Goal: Information Seeking & Learning: Check status

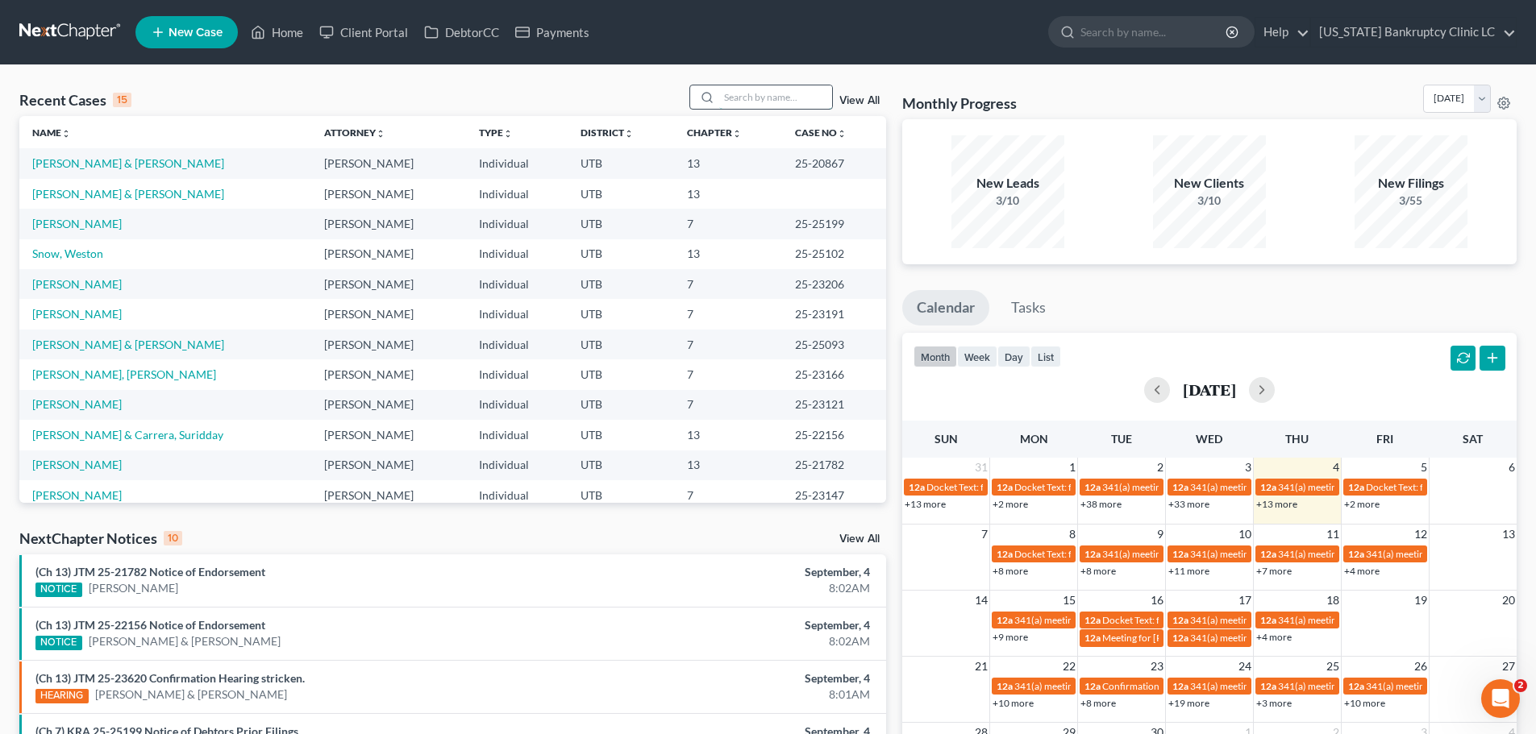
click at [762, 96] on input "search" at bounding box center [775, 96] width 113 height 23
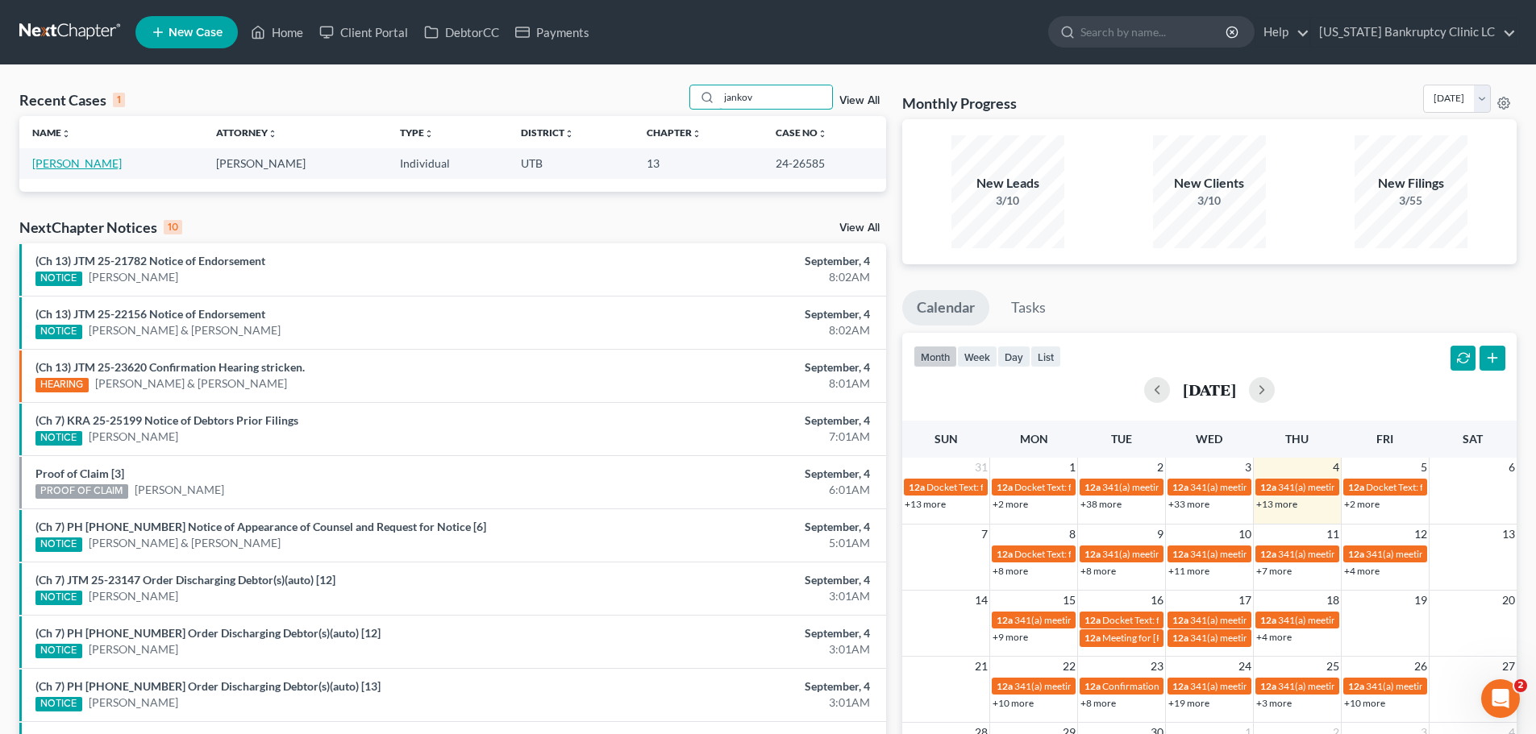
type input "jankov"
click at [71, 162] on link "[PERSON_NAME]" at bounding box center [76, 163] width 89 height 14
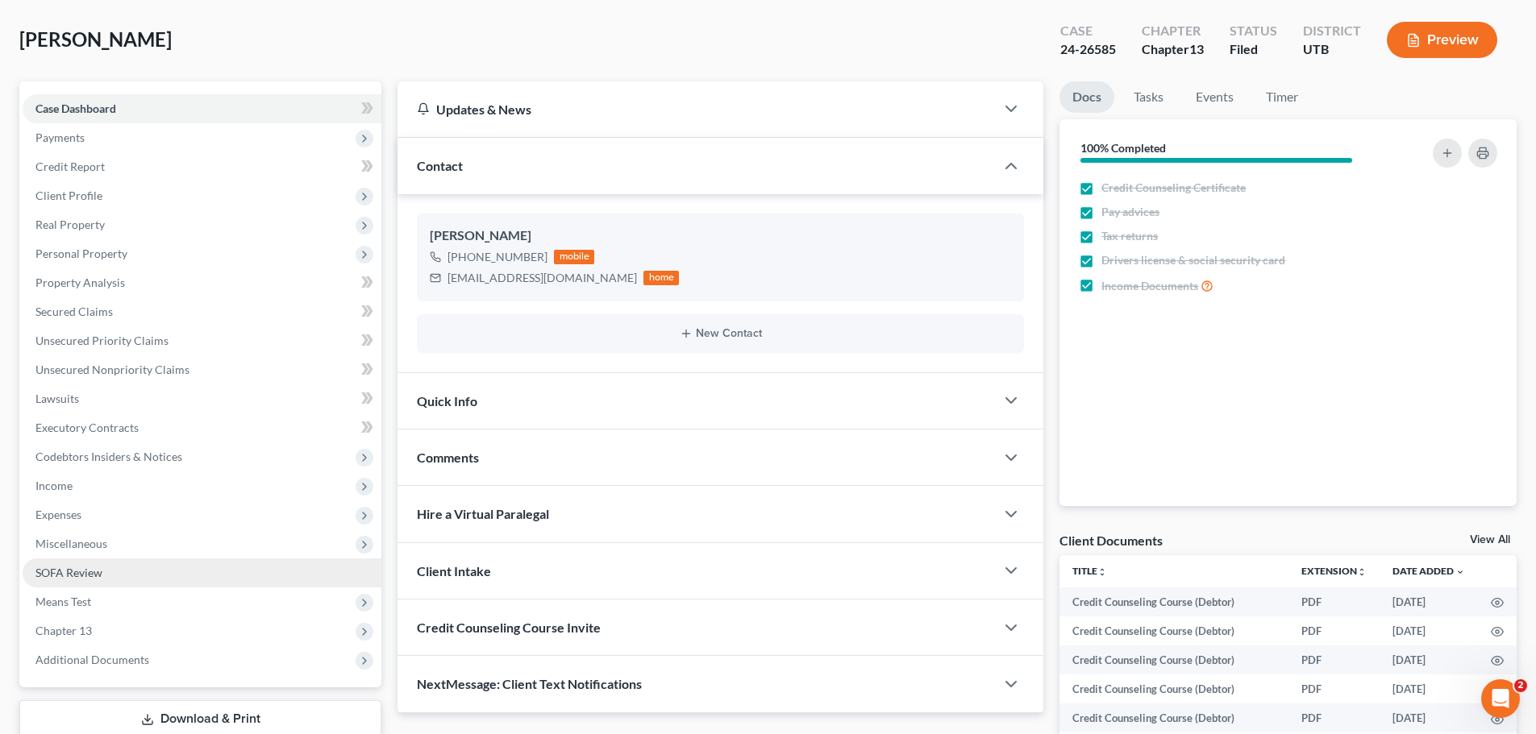
scroll to position [304, 0]
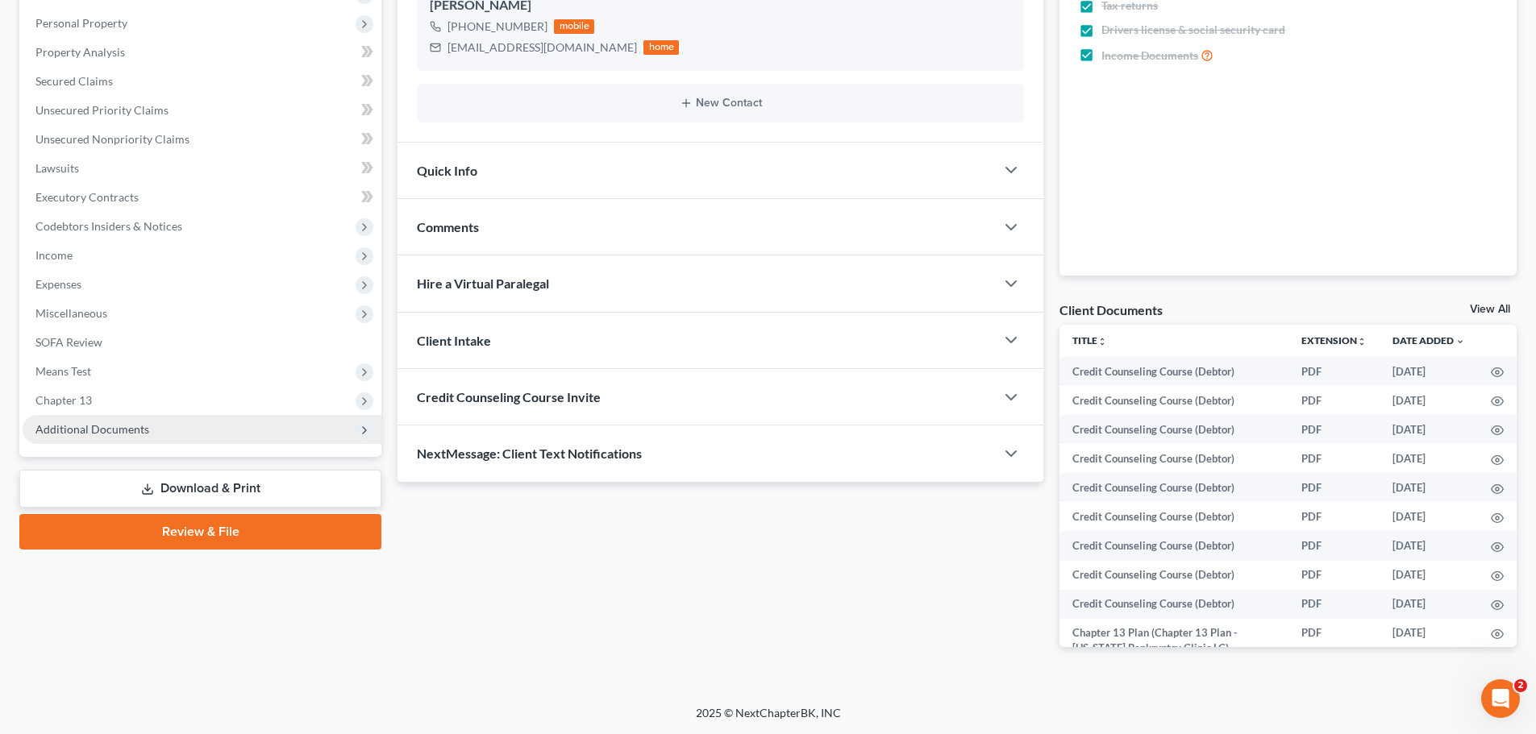
click at [127, 432] on span "Additional Documents" at bounding box center [92, 429] width 114 height 14
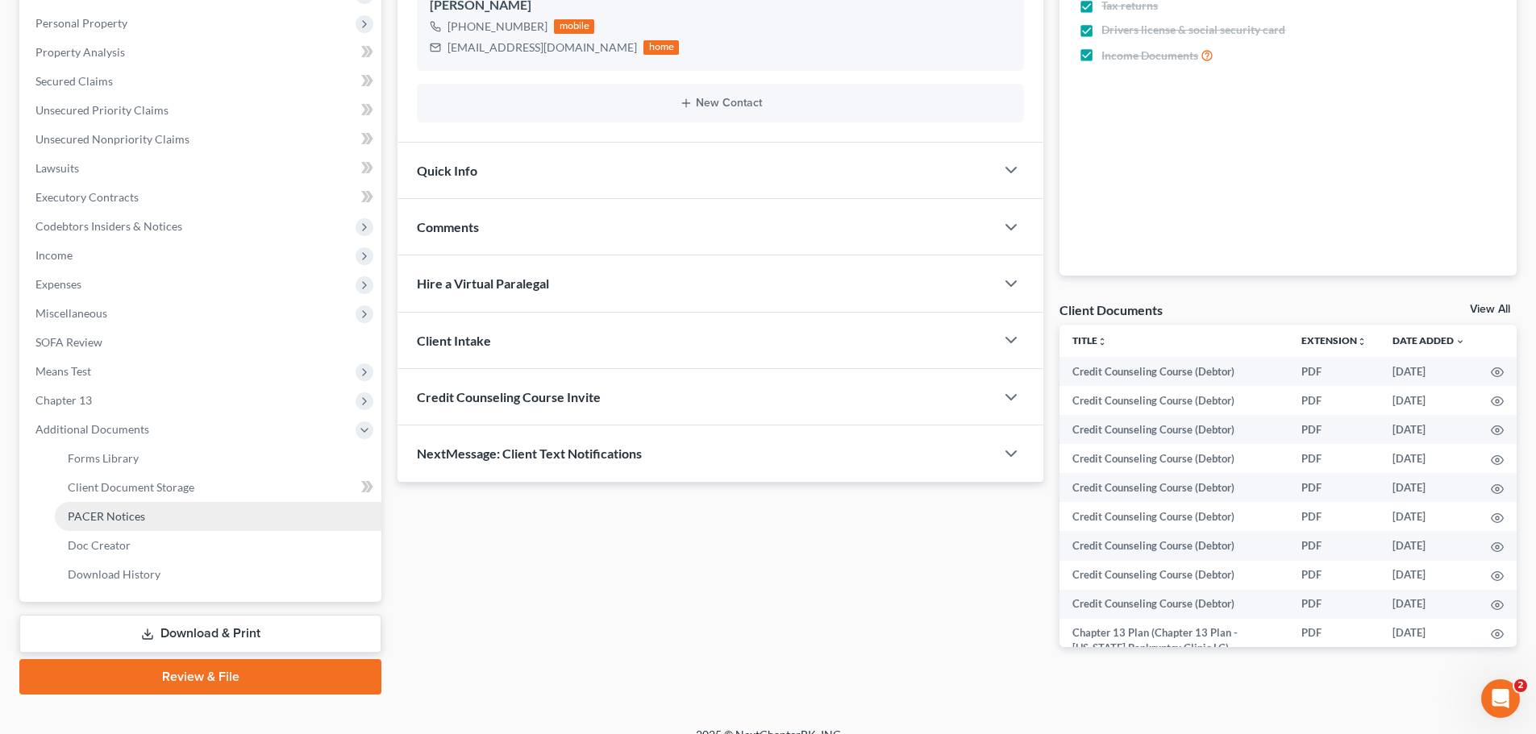
click at [109, 519] on span "PACER Notices" at bounding box center [106, 516] width 77 height 14
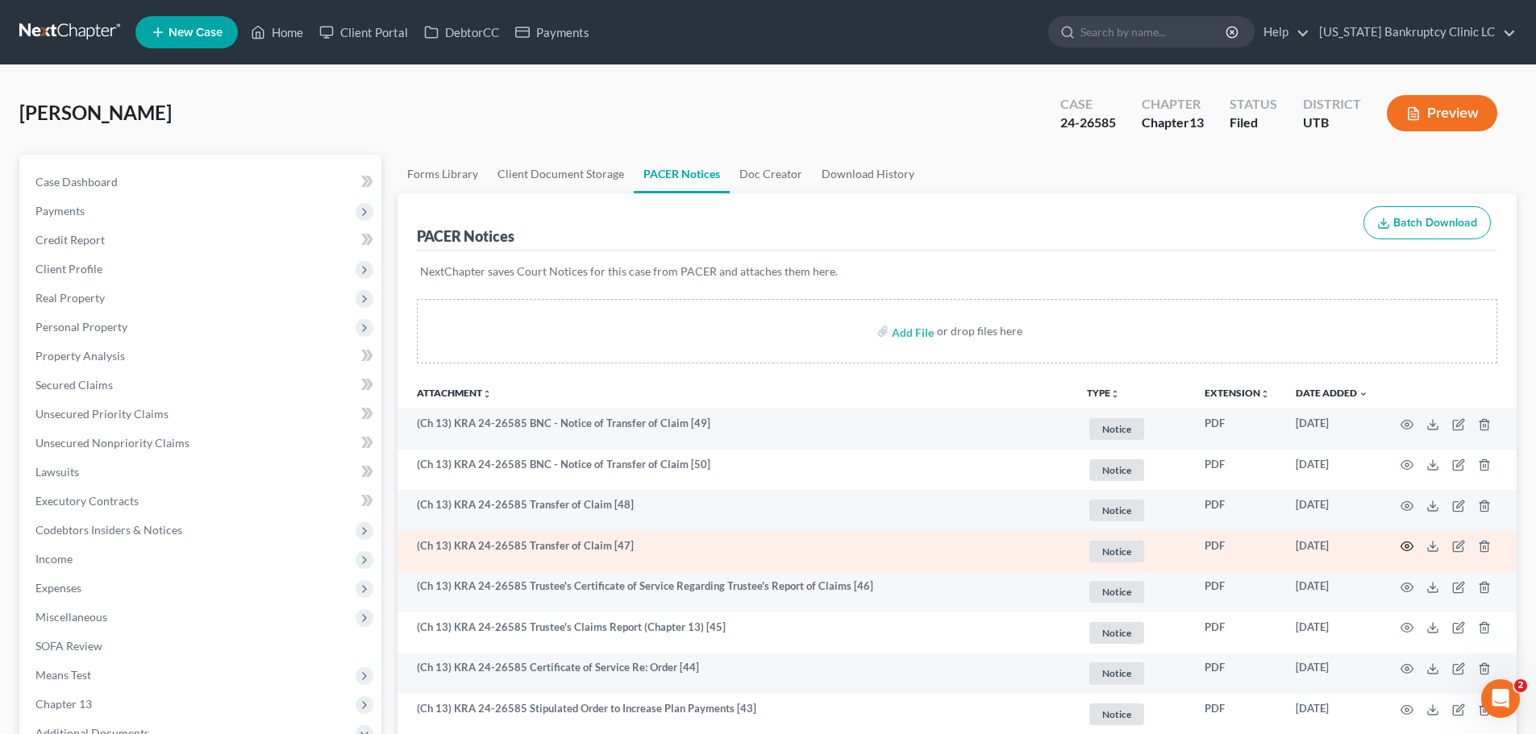
click at [1404, 544] on icon "button" at bounding box center [1406, 546] width 13 height 13
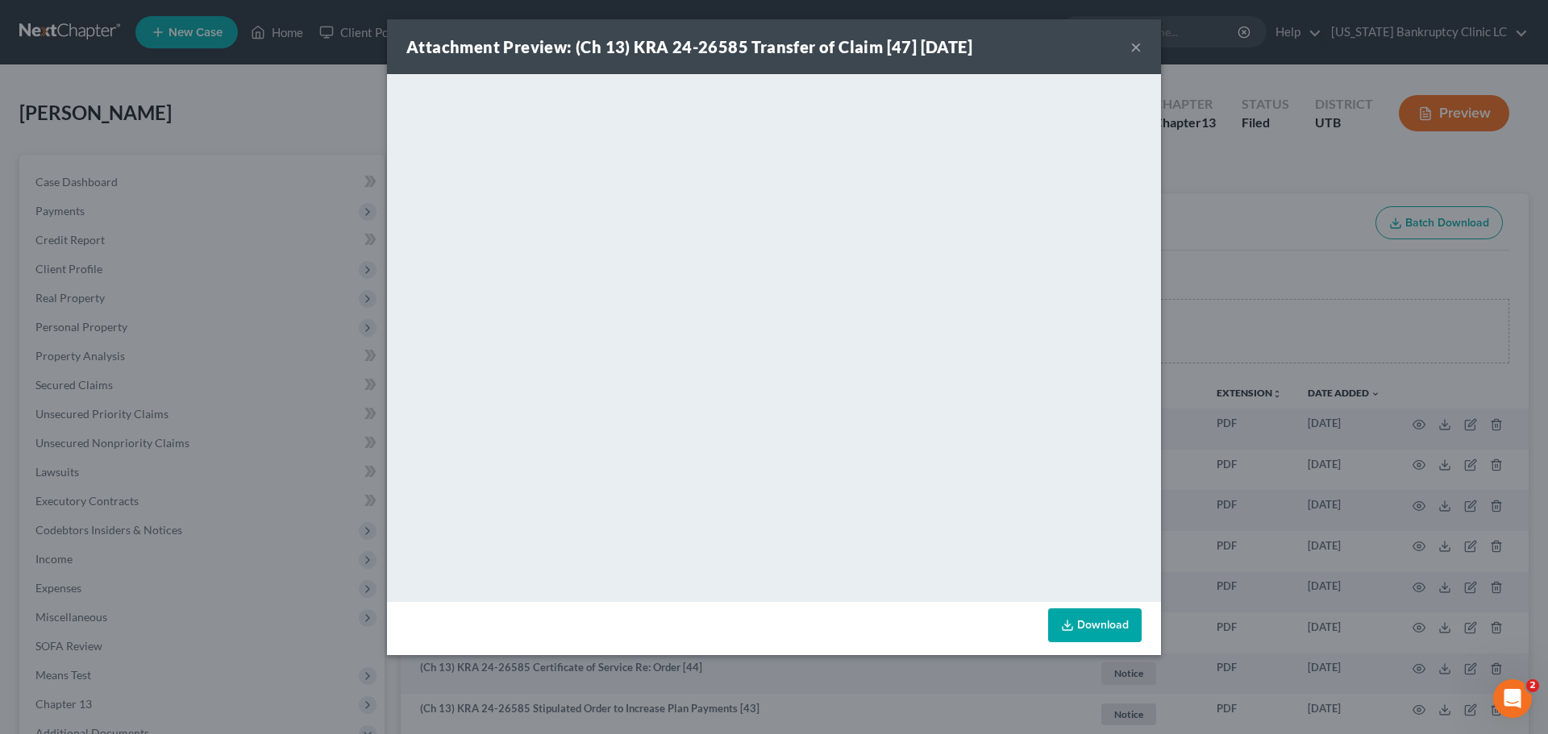
click at [1137, 45] on button "×" at bounding box center [1135, 46] width 11 height 19
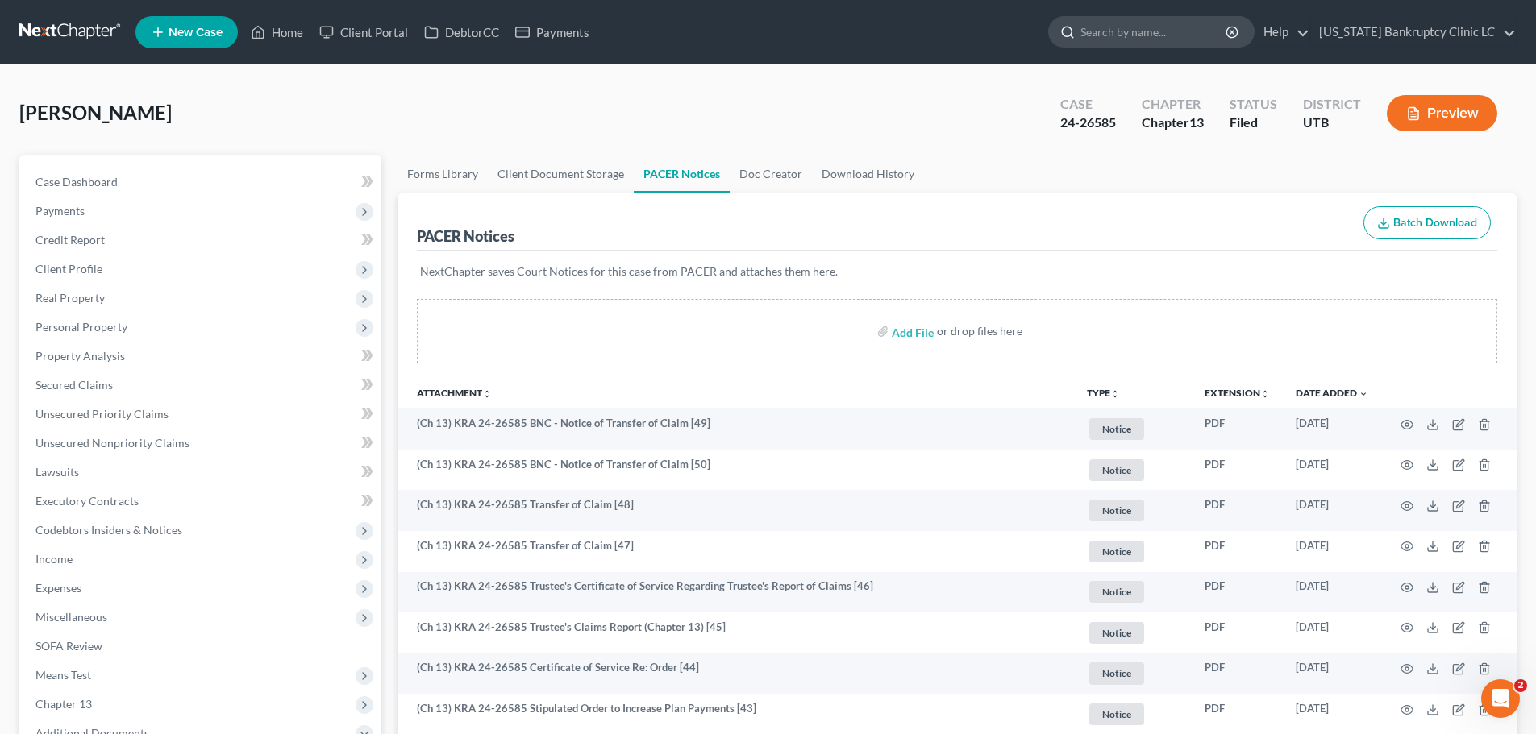
click at [1150, 33] on input "search" at bounding box center [1154, 32] width 148 height 30
type input "koral"
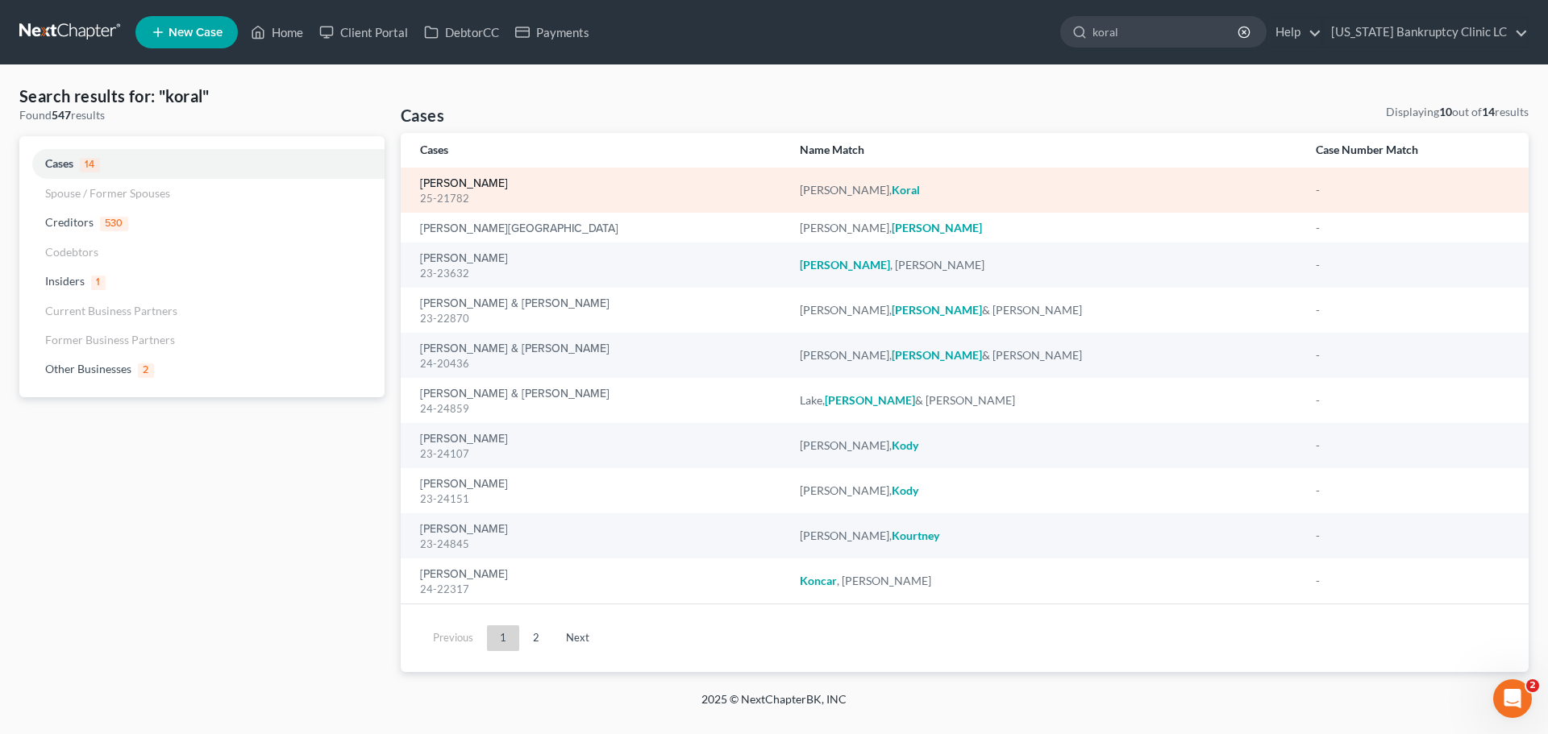
click at [442, 185] on link "[PERSON_NAME]" at bounding box center [464, 183] width 88 height 11
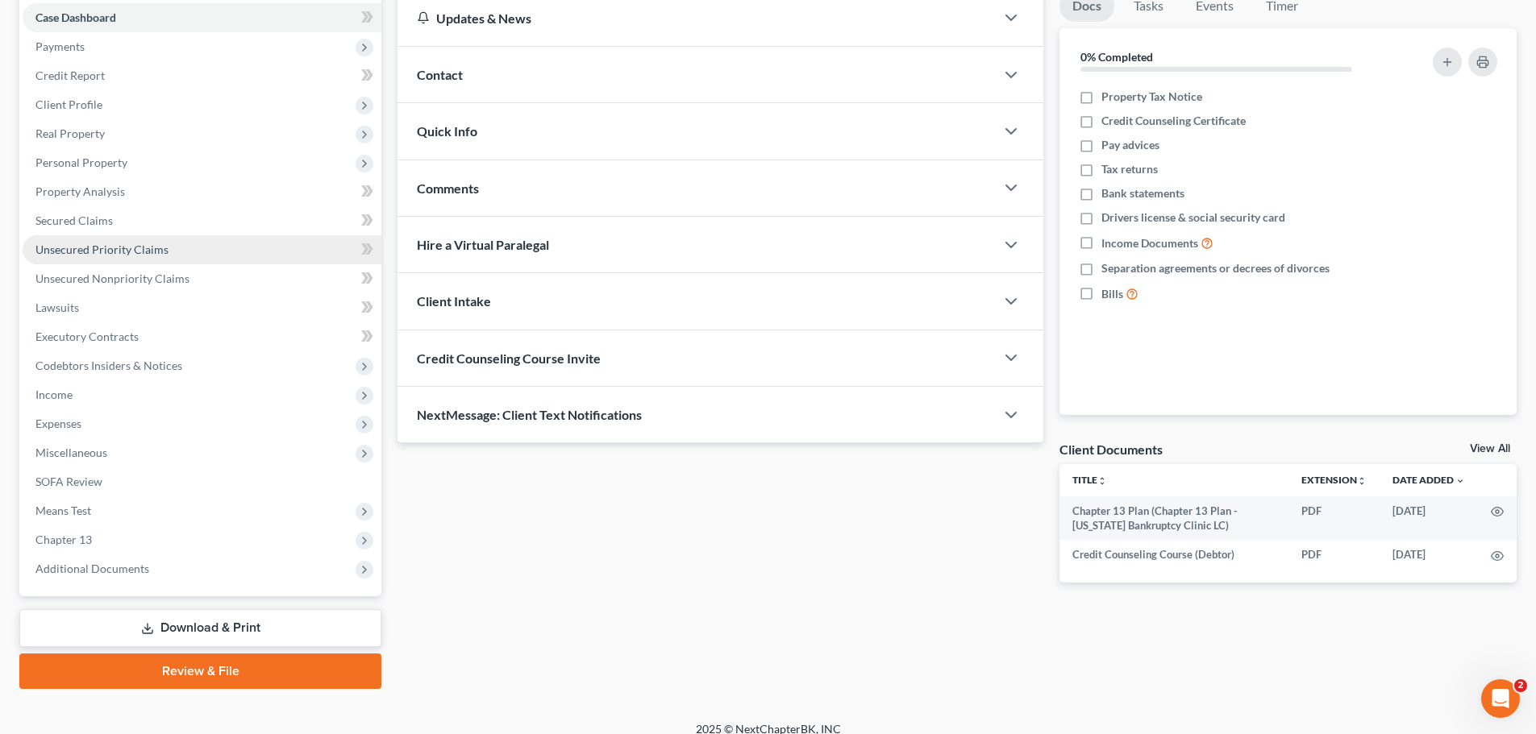
scroll to position [181, 0]
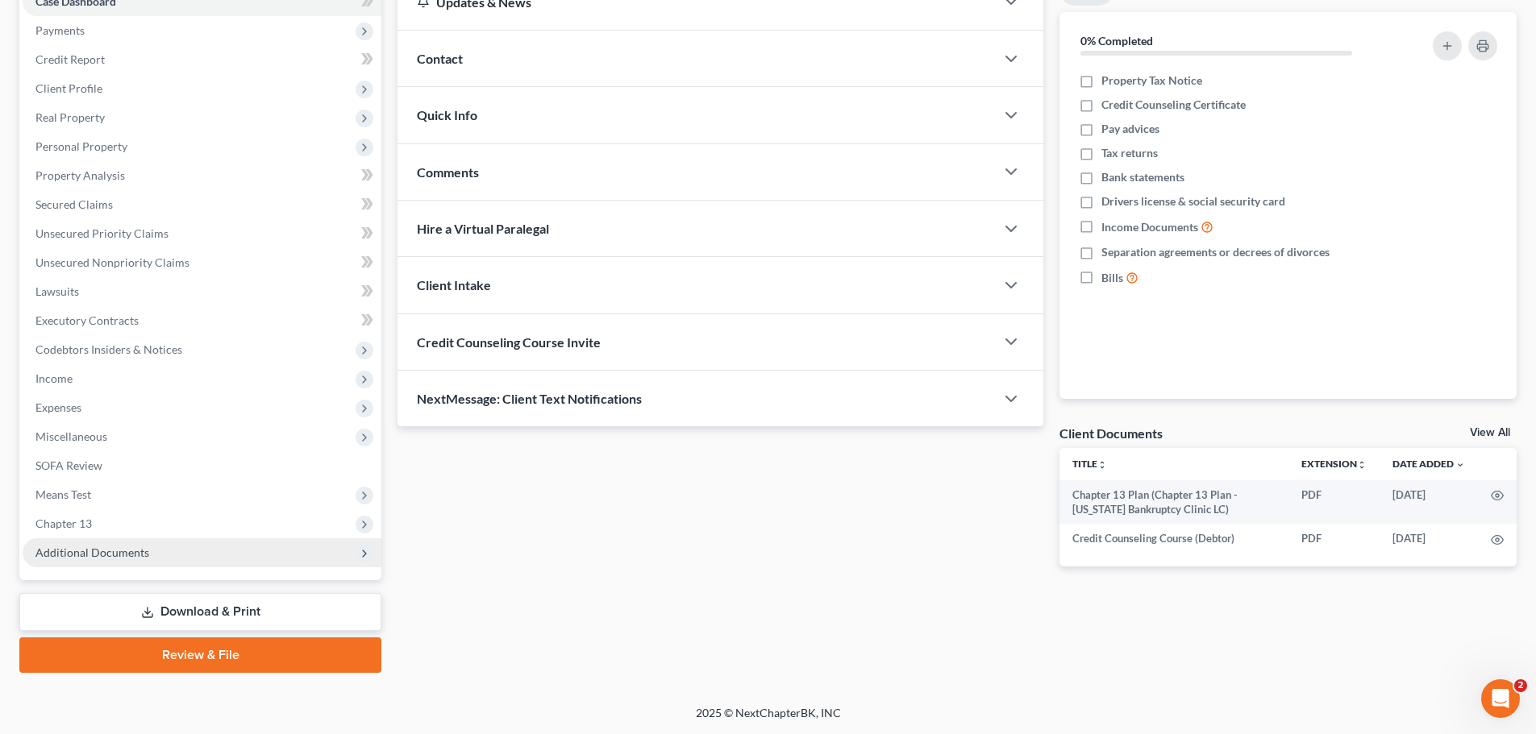
click at [119, 551] on span "Additional Documents" at bounding box center [92, 553] width 114 height 14
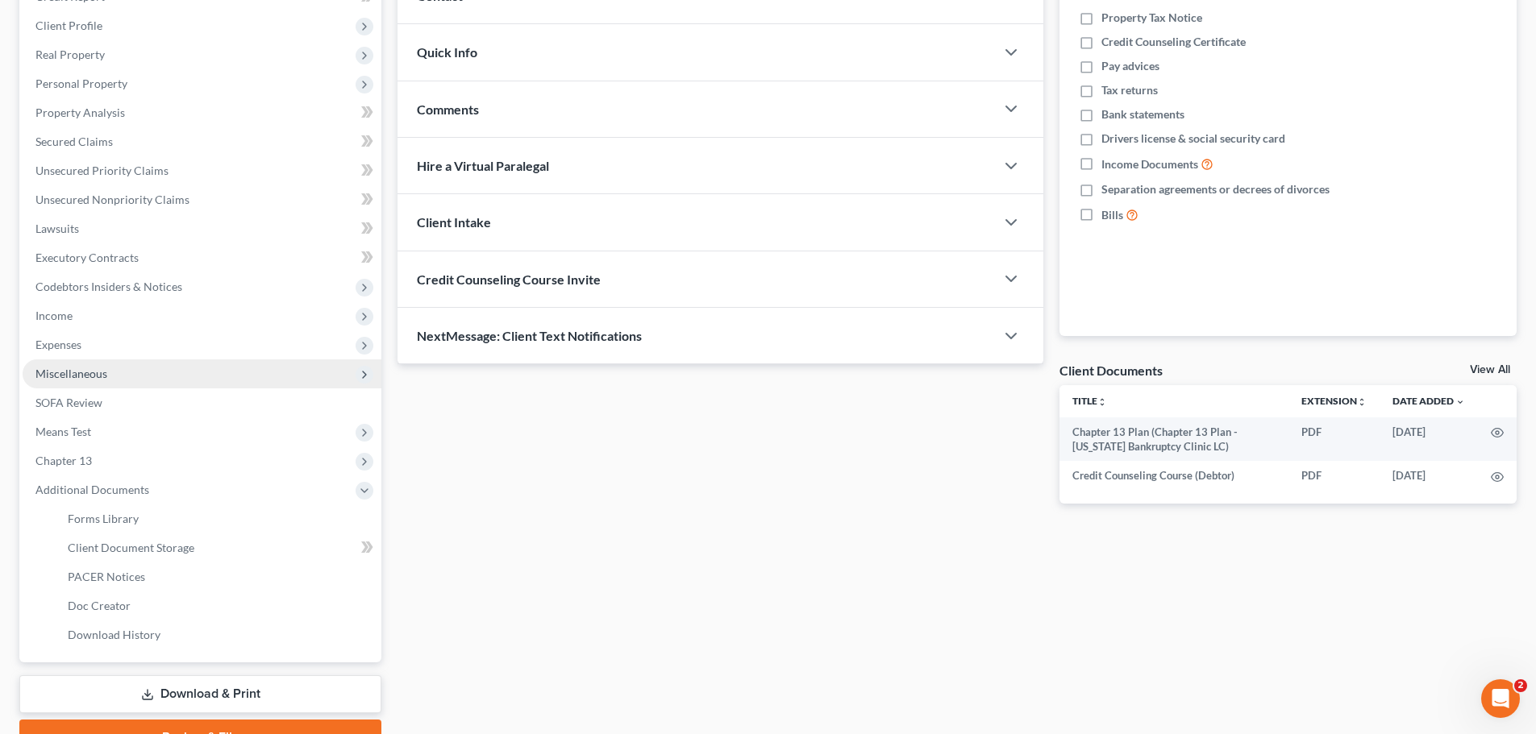
scroll to position [326, 0]
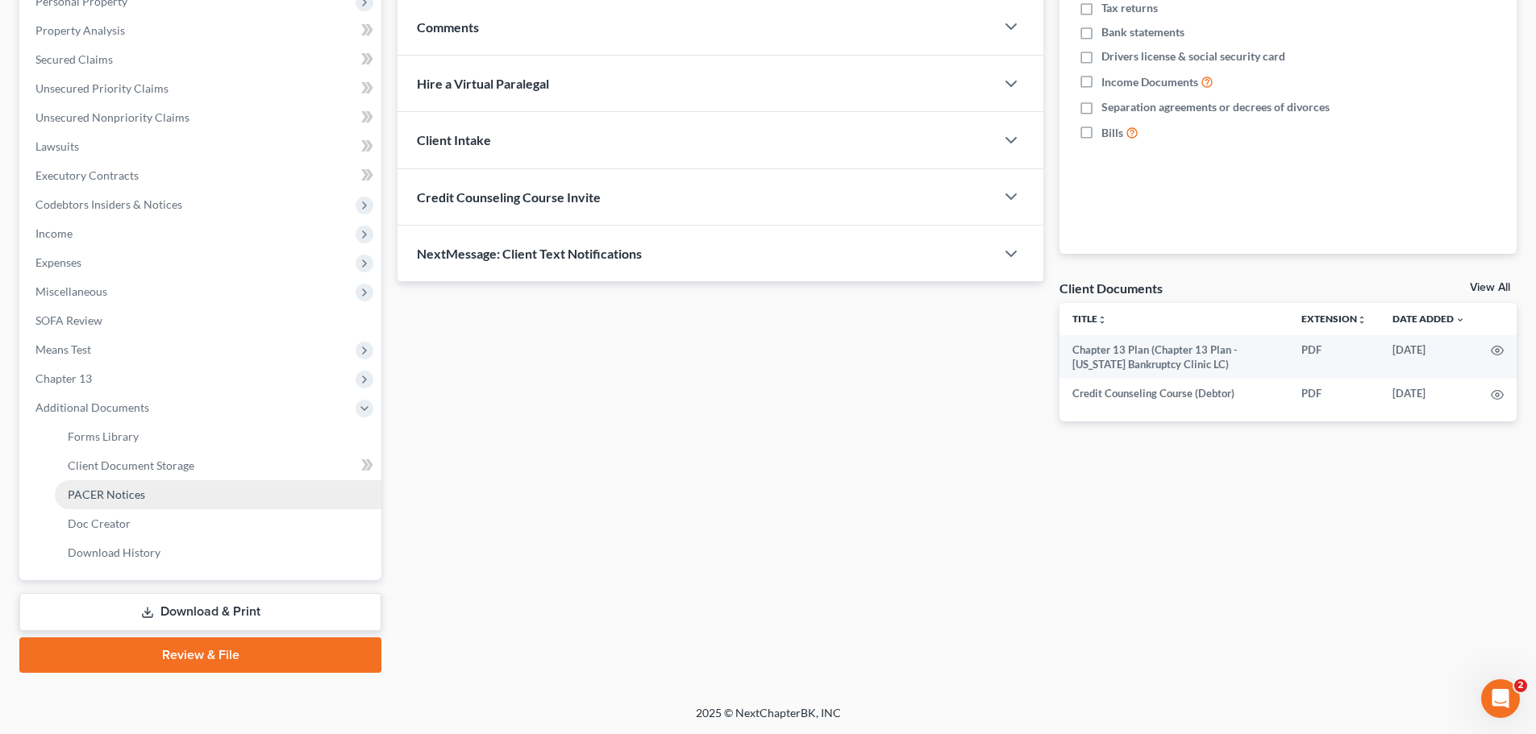
click at [109, 495] on span "PACER Notices" at bounding box center [106, 495] width 77 height 14
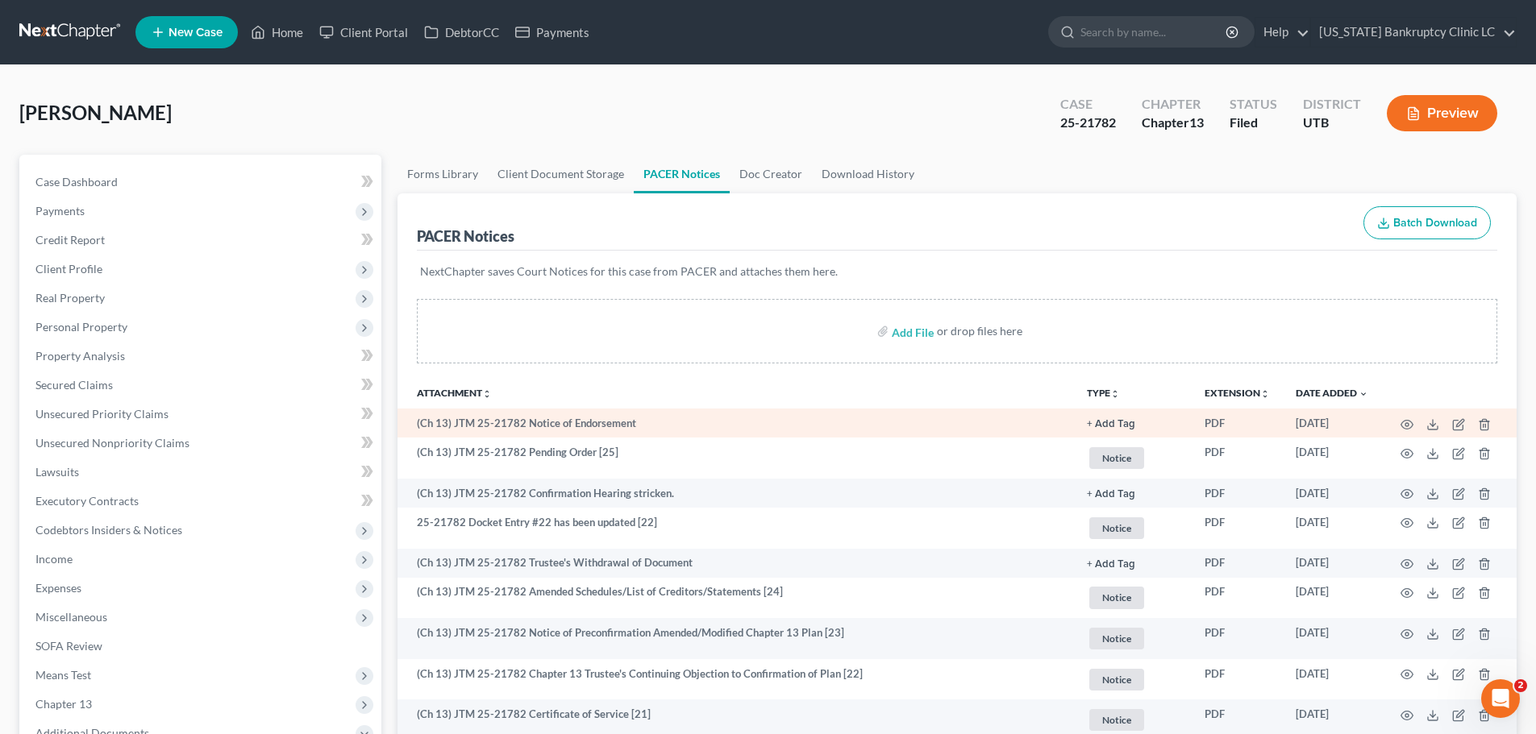
click at [671, 422] on td "(Ch 13) JTM 25-21782 Notice of Endorsement" at bounding box center [735, 423] width 676 height 29
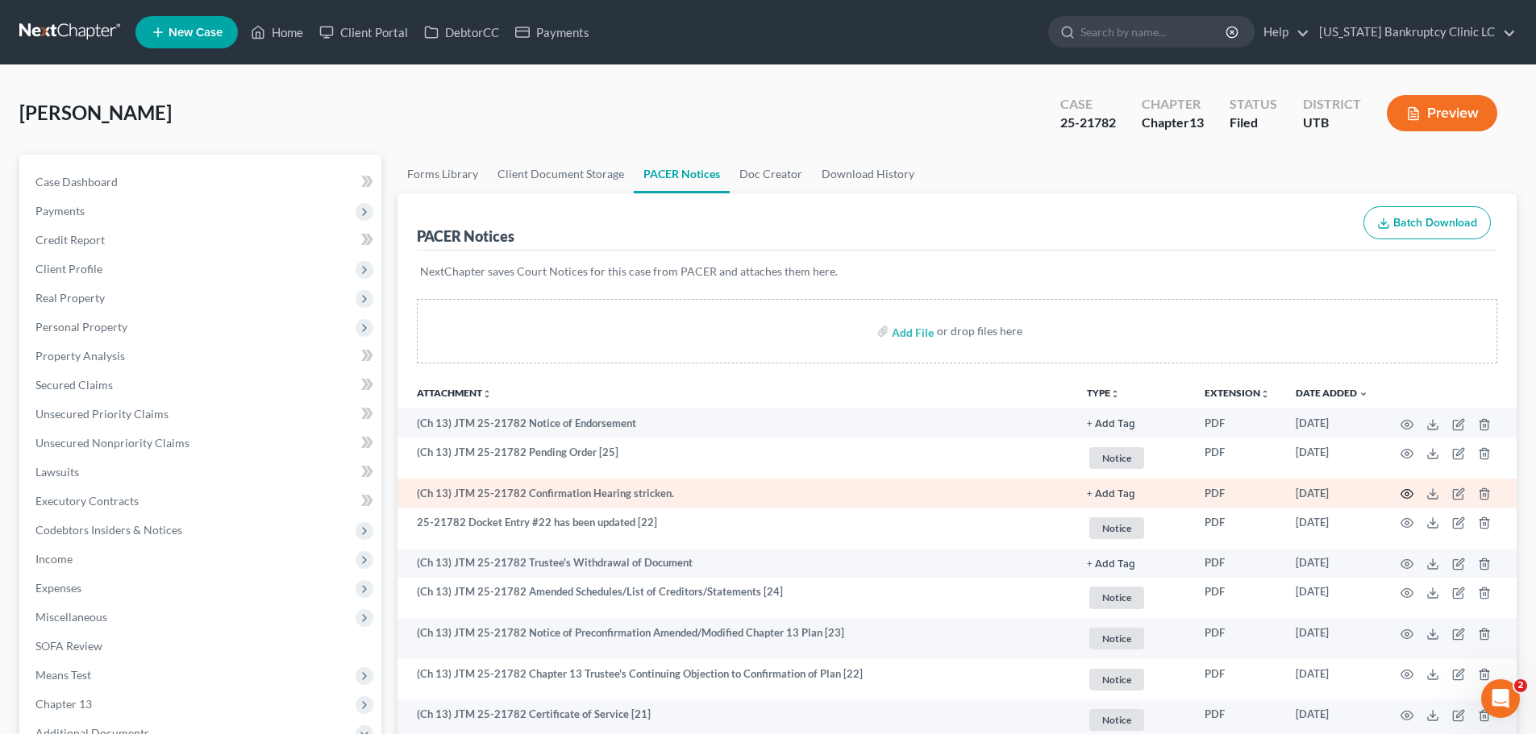
click at [1406, 495] on icon "button" at bounding box center [1406, 494] width 13 height 13
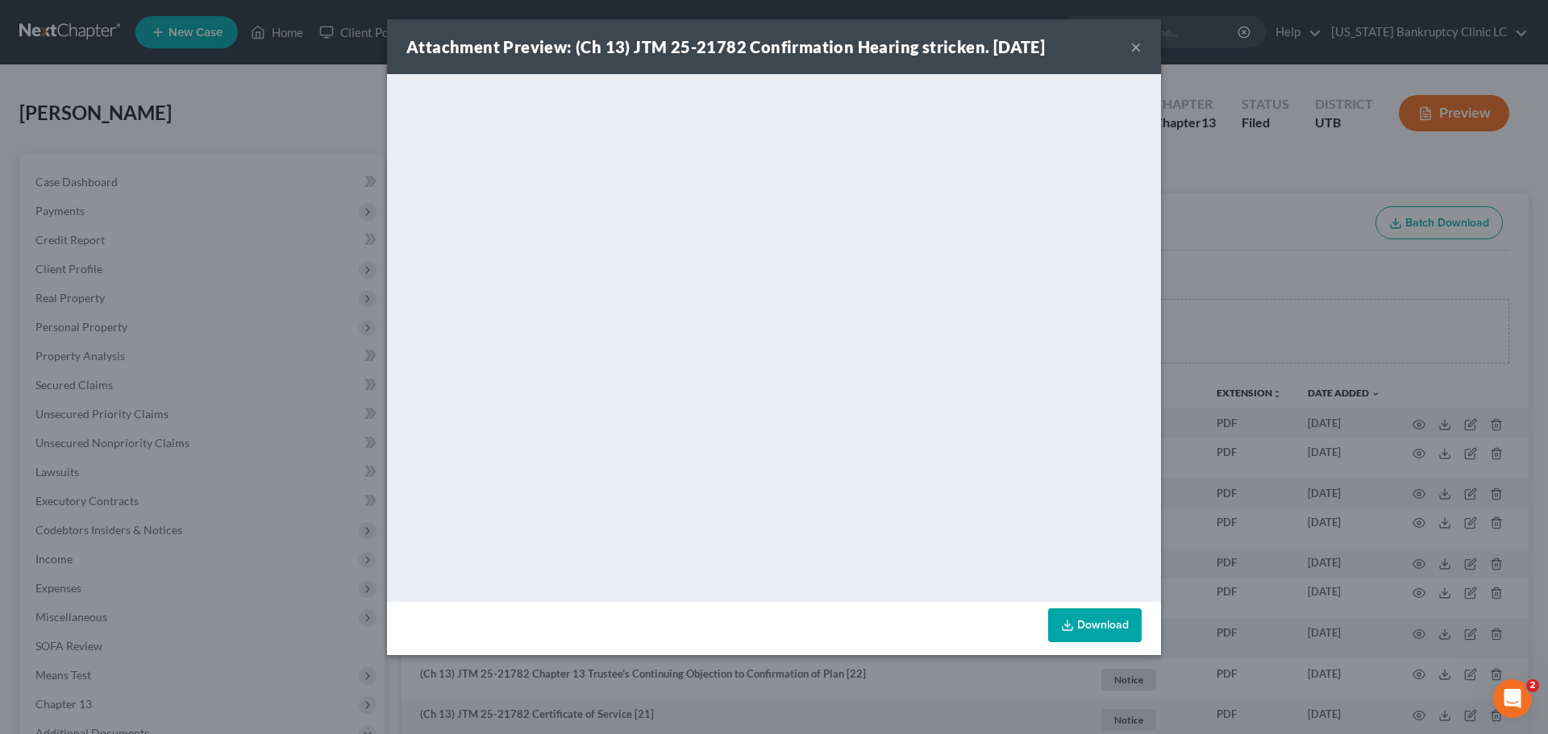
click at [1134, 50] on button "×" at bounding box center [1135, 46] width 11 height 19
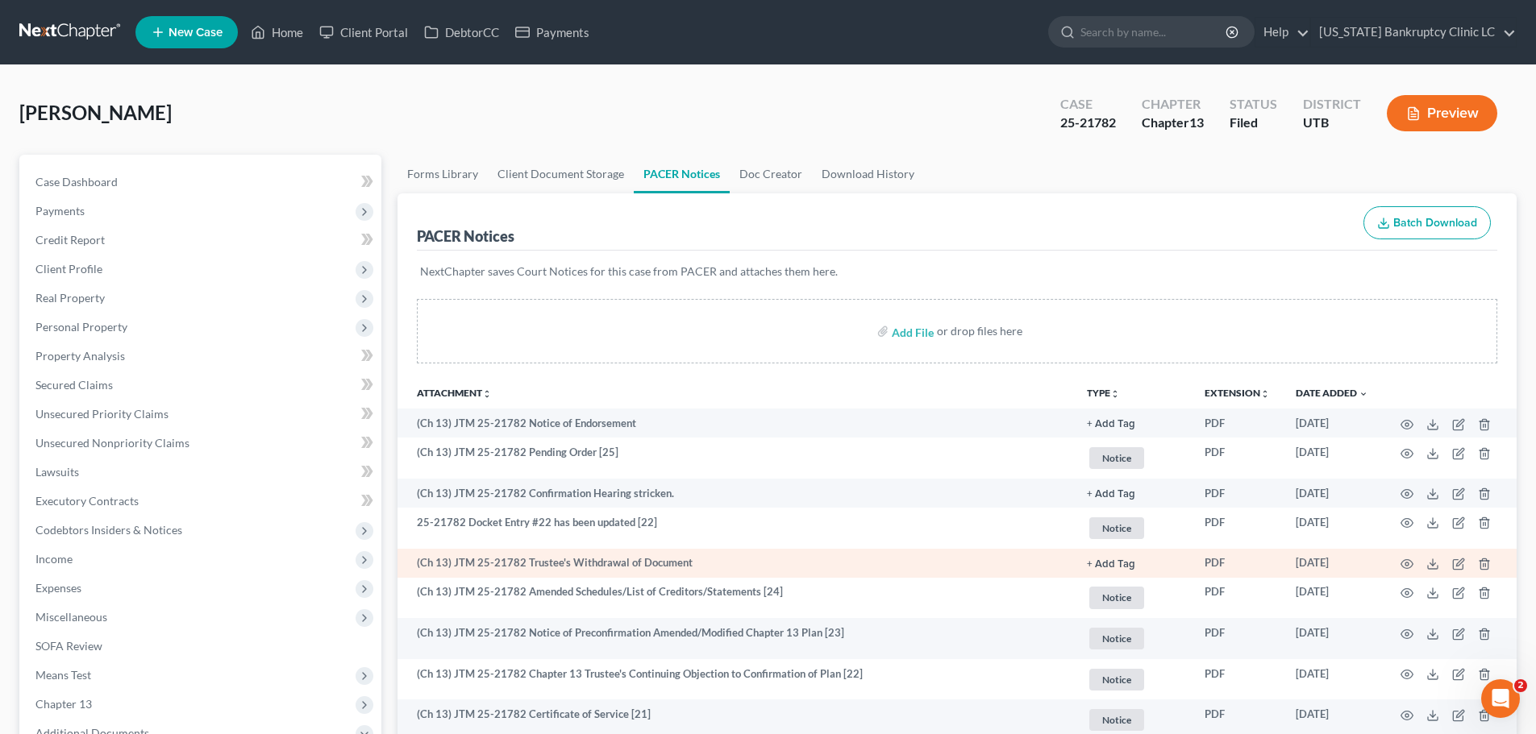
scroll to position [81, 0]
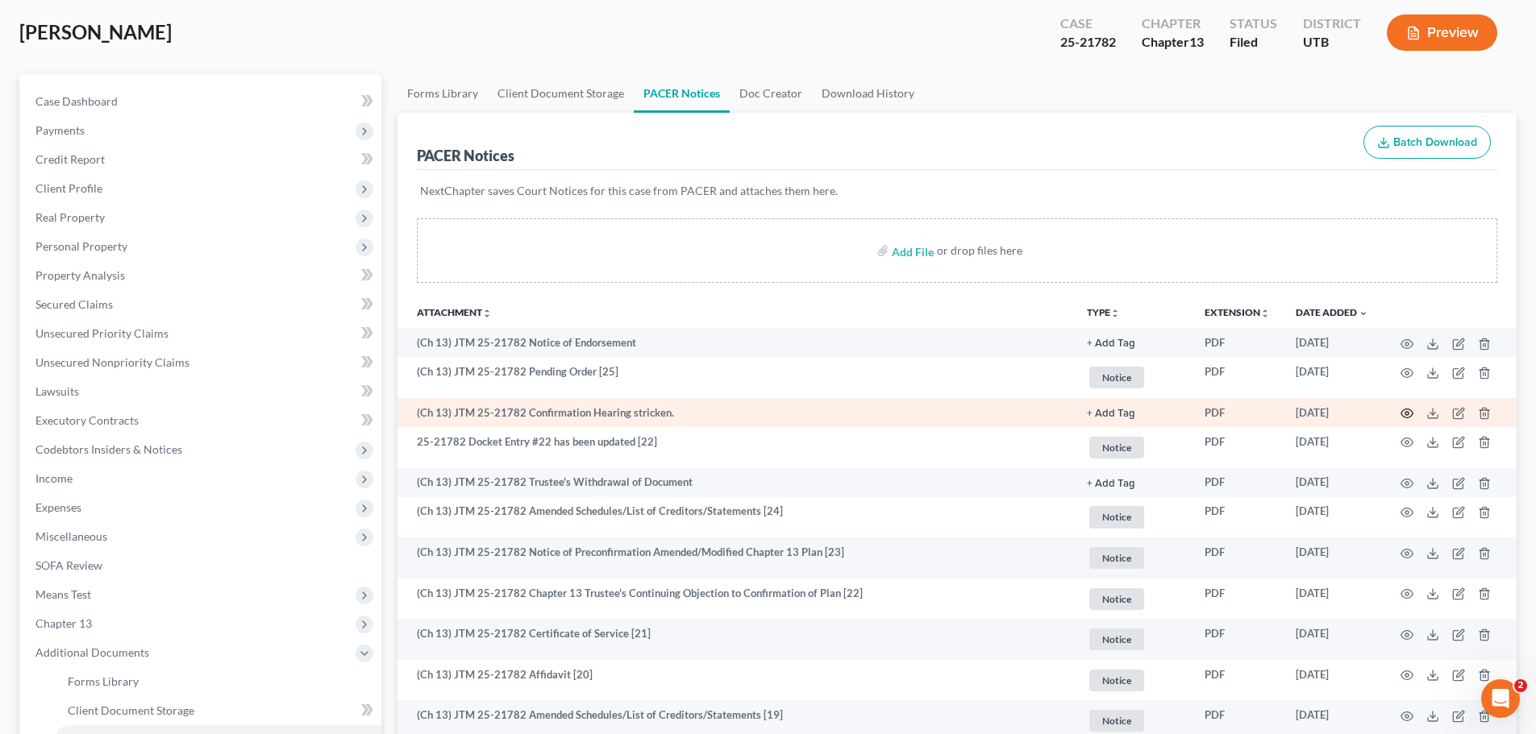
click at [1403, 411] on icon "button" at bounding box center [1407, 413] width 12 height 9
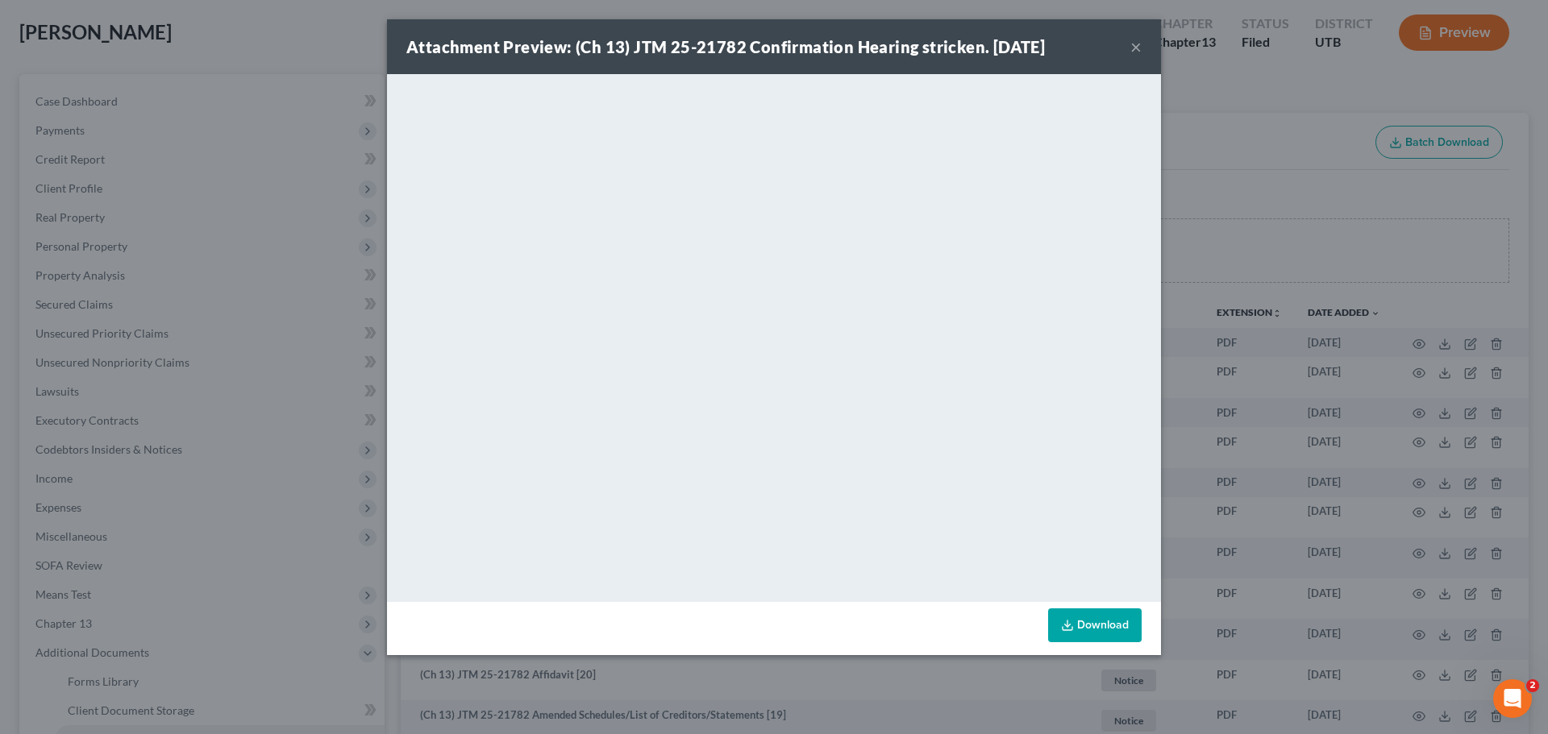
click at [1135, 44] on button "×" at bounding box center [1135, 46] width 11 height 19
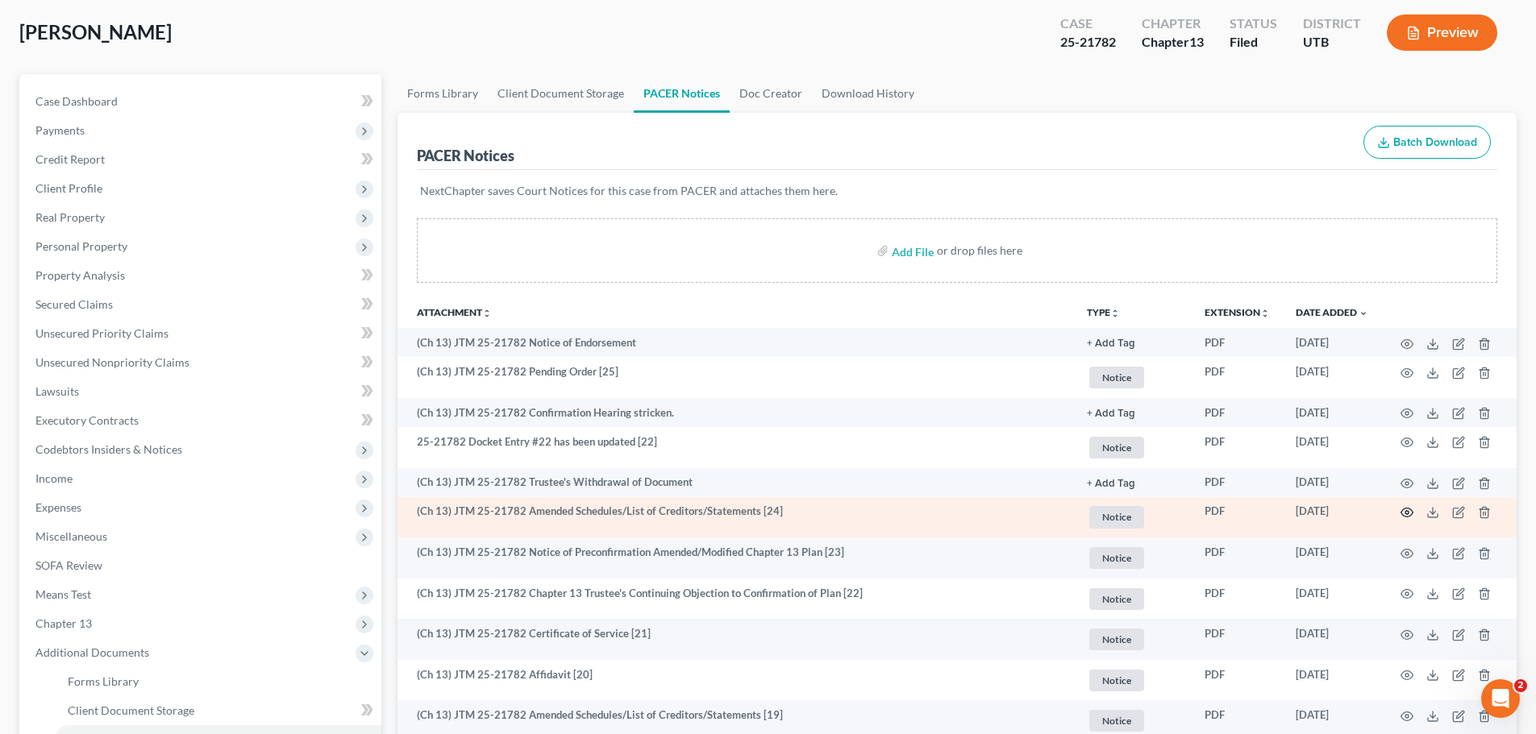
click at [1408, 513] on circle "button" at bounding box center [1406, 512] width 3 height 3
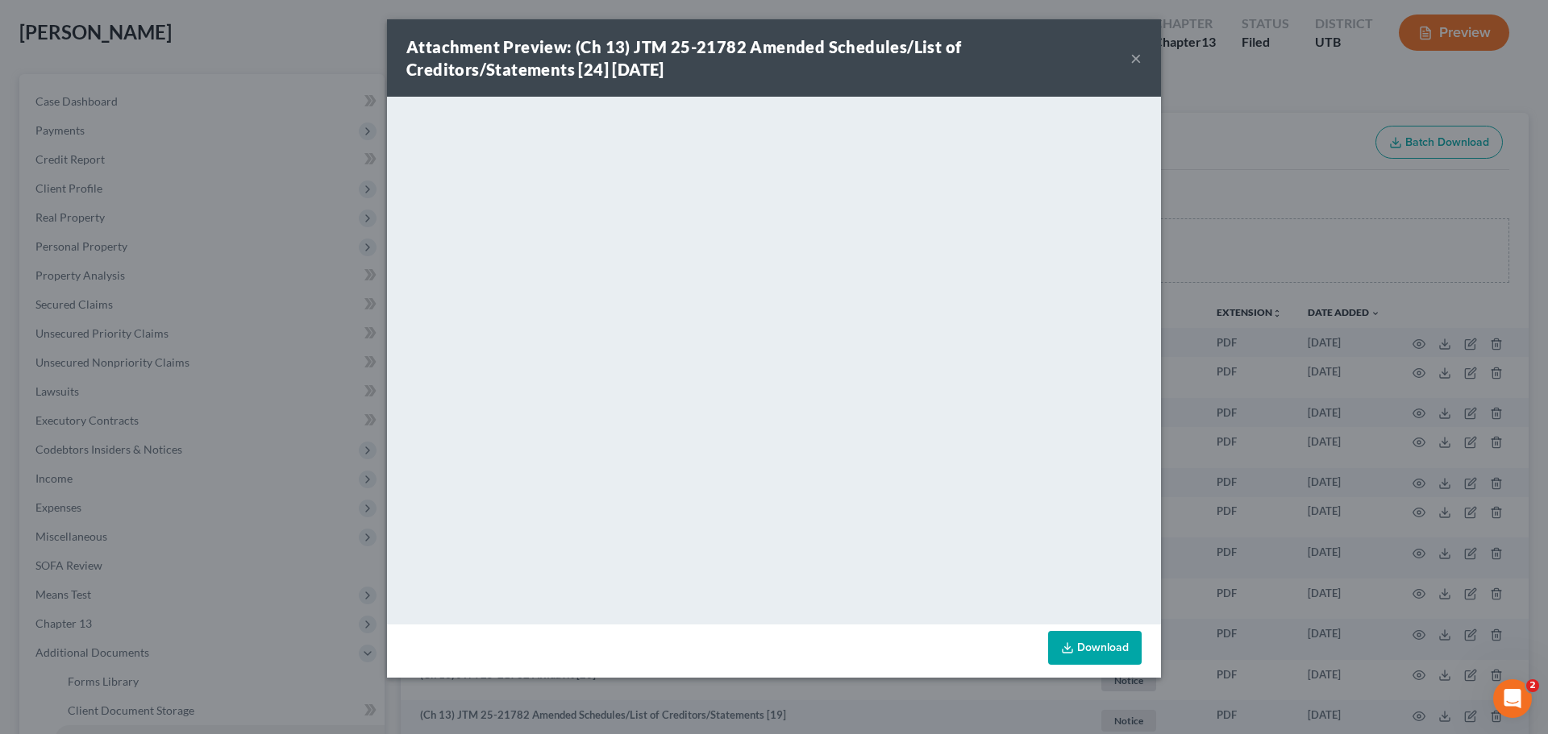
click at [1133, 56] on button "×" at bounding box center [1135, 57] width 11 height 19
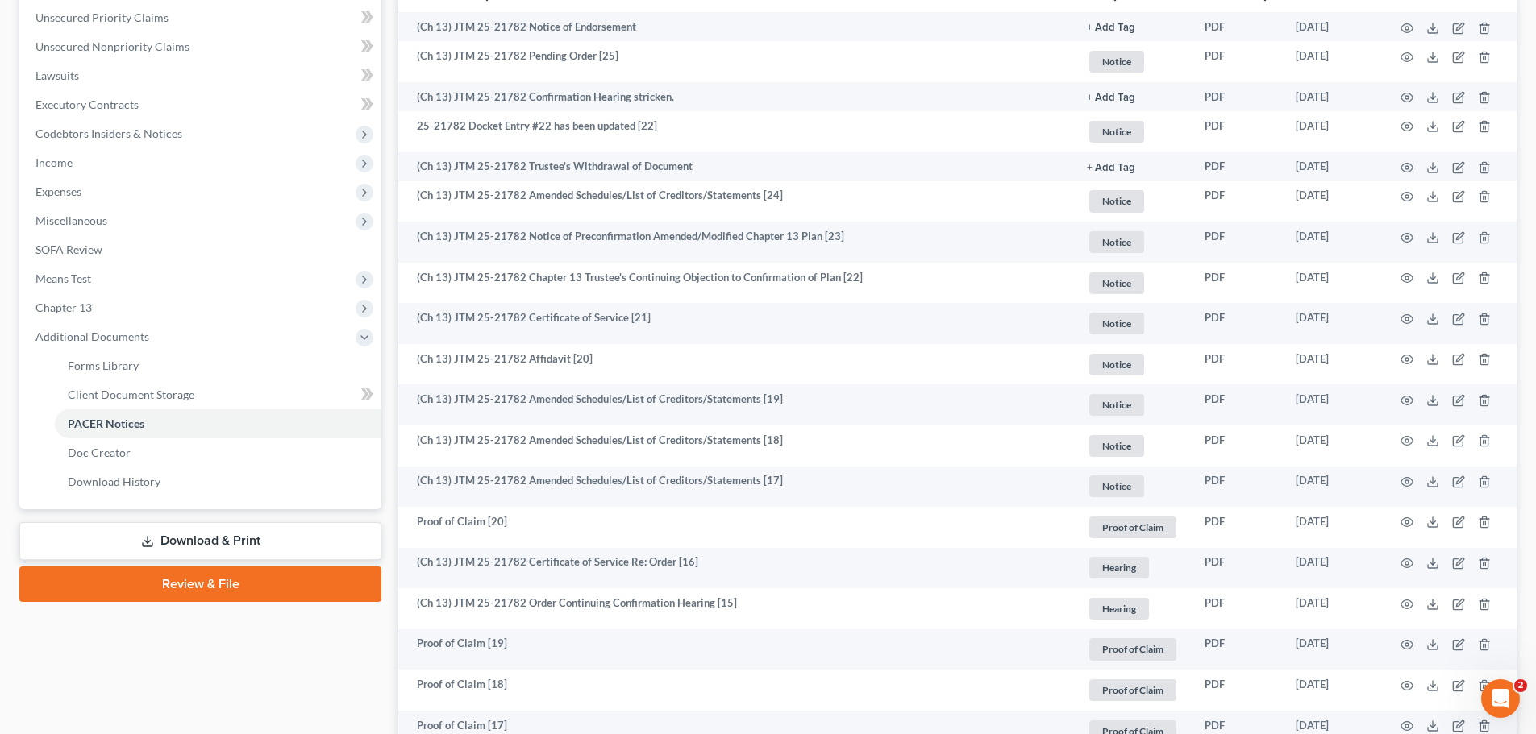
scroll to position [403, 0]
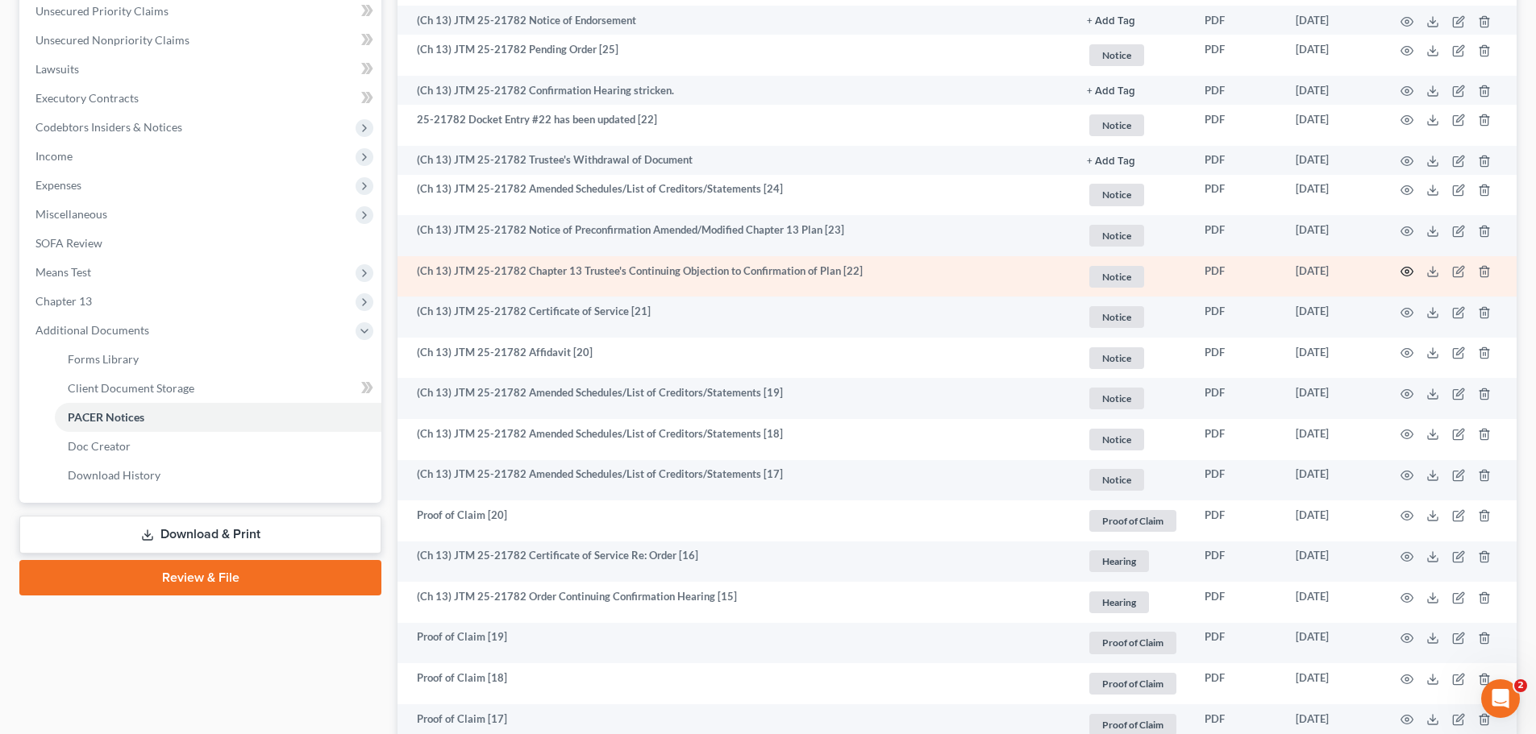
click at [1407, 268] on icon "button" at bounding box center [1406, 271] width 13 height 13
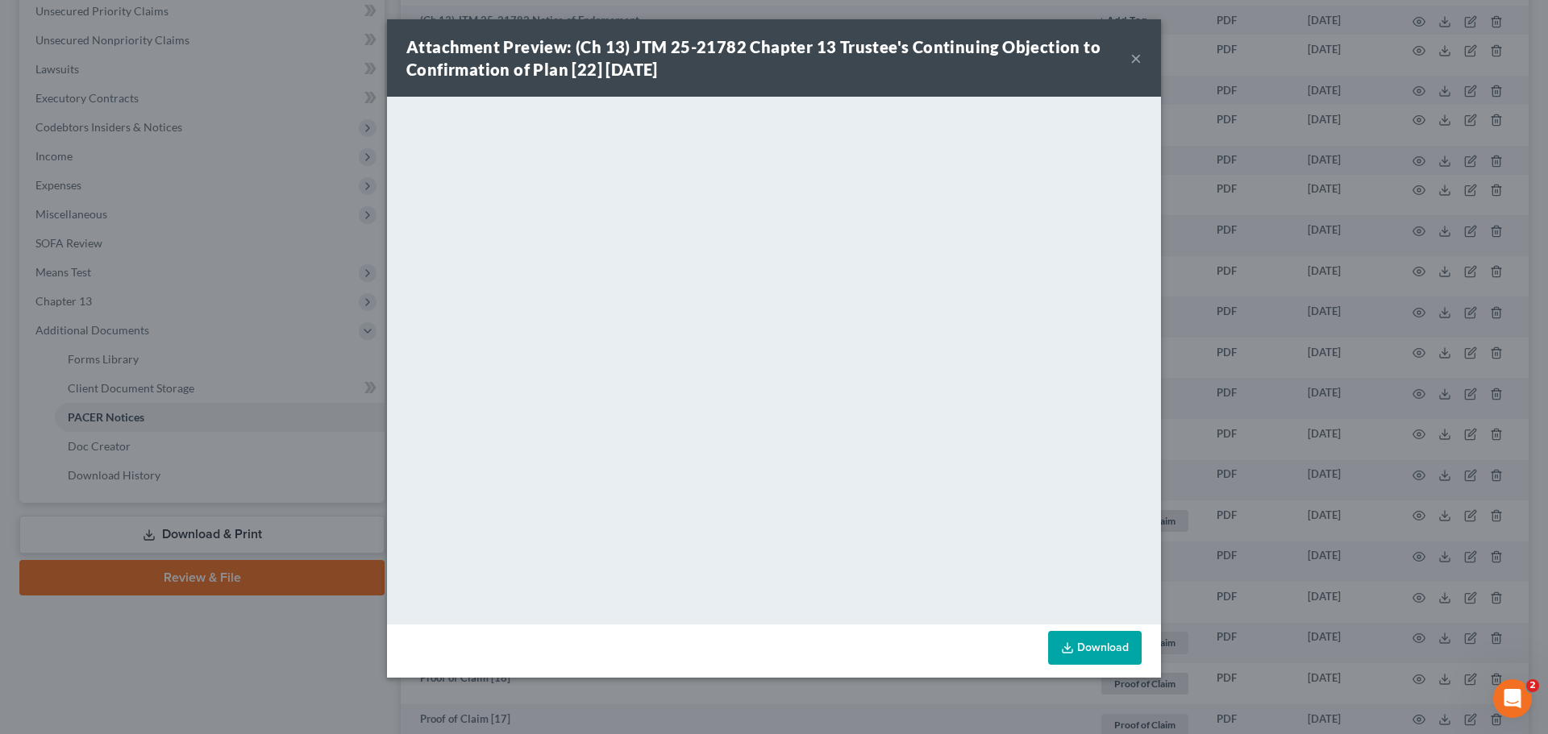
click at [1138, 53] on button "×" at bounding box center [1135, 57] width 11 height 19
